Goal: Task Accomplishment & Management: Use online tool/utility

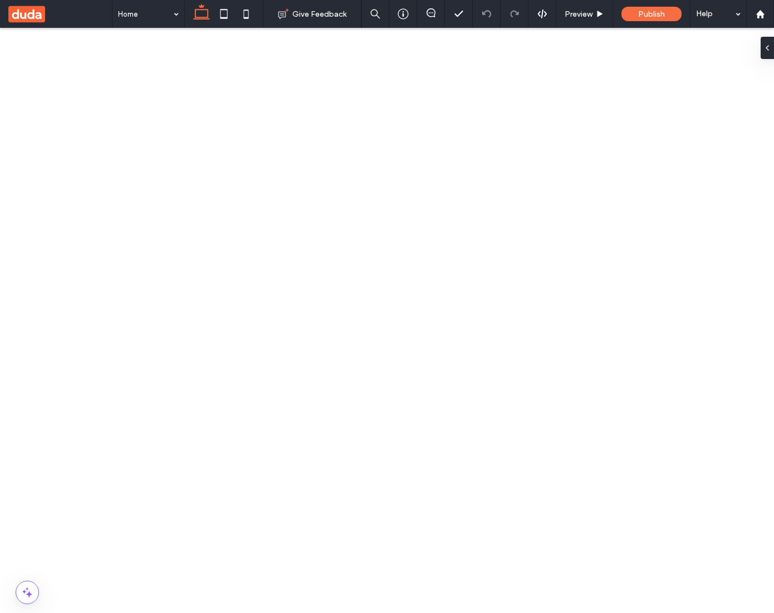
type input "**"
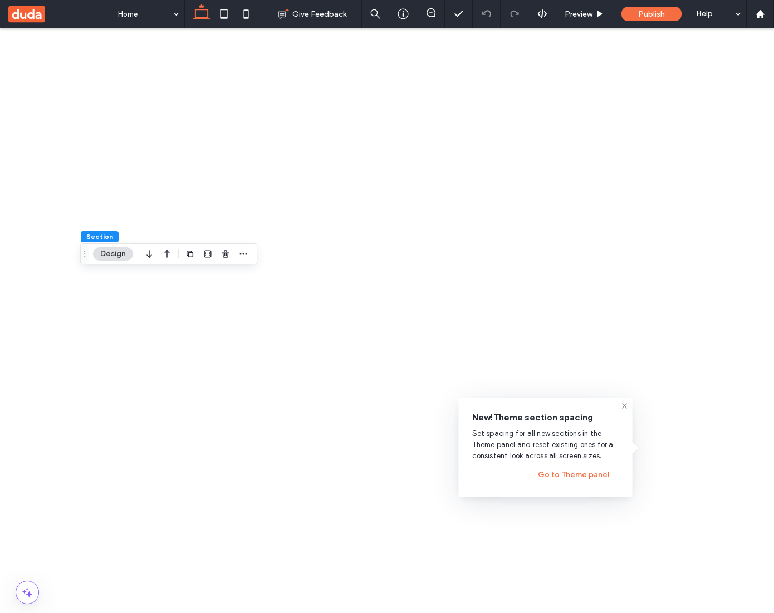
click at [575, 440] on span "Set spacing for all new sections in the Theme panel and reset existing ones for…" at bounding box center [545, 444] width 147 height 33
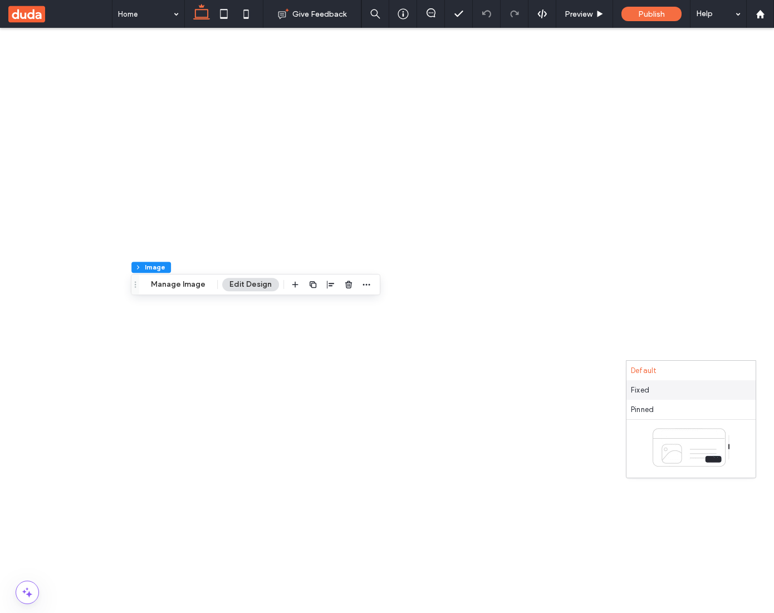
click at [659, 386] on div "Fixed" at bounding box center [690, 389] width 129 height 19
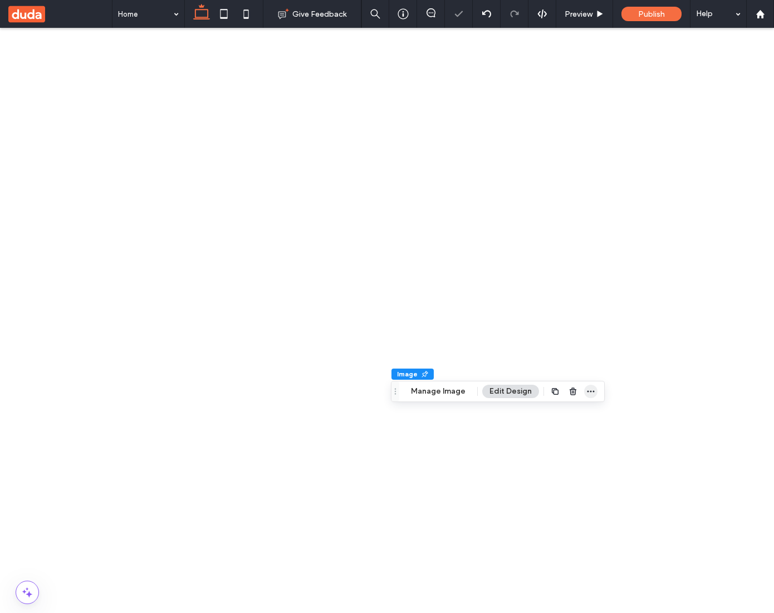
click at [586, 388] on icon "button" at bounding box center [590, 391] width 9 height 9
click at [666, 371] on div "Default" at bounding box center [690, 370] width 129 height 19
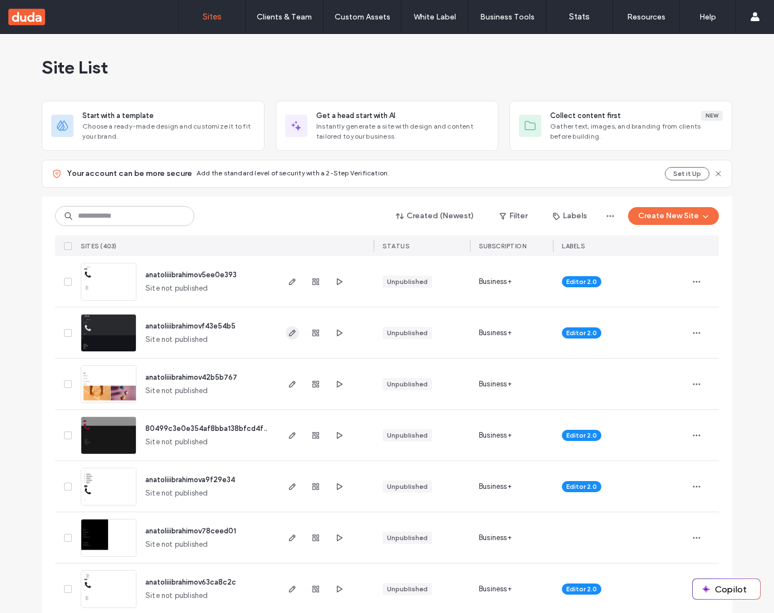
click at [289, 331] on use "button" at bounding box center [292, 332] width 7 height 7
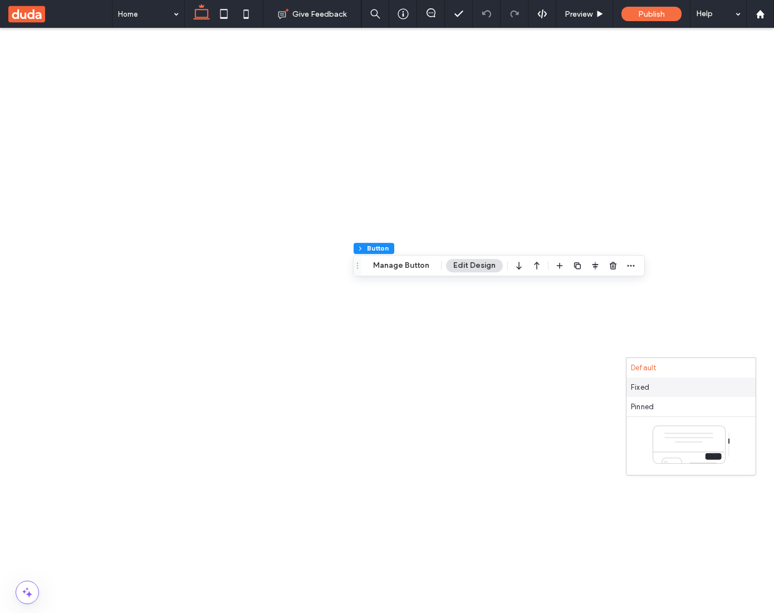
click at [673, 382] on div "Fixed" at bounding box center [690, 386] width 129 height 19
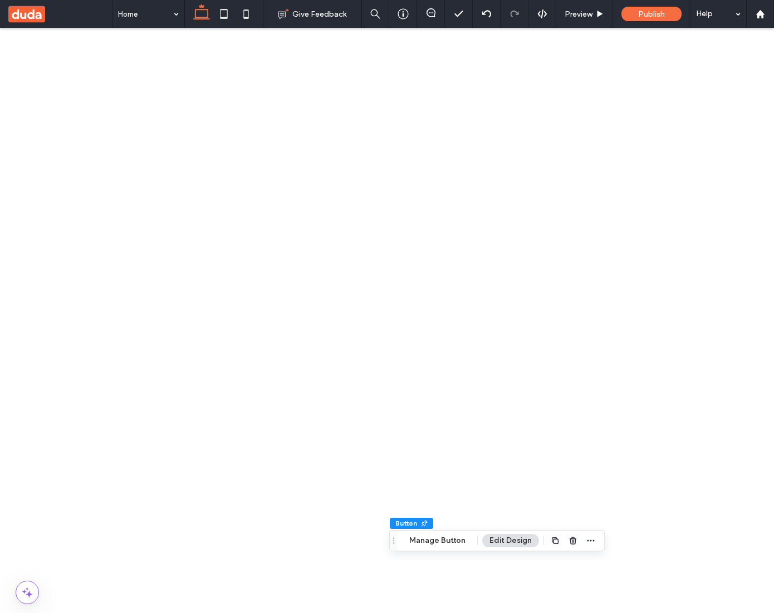
click at [667, 369] on div "Default" at bounding box center [690, 367] width 129 height 19
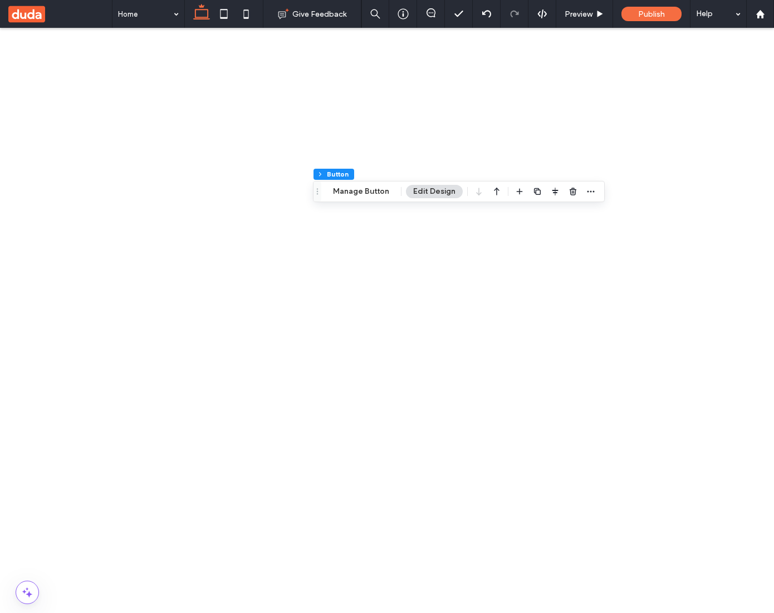
scroll to position [185, 0]
